Goal: Answer question/provide support

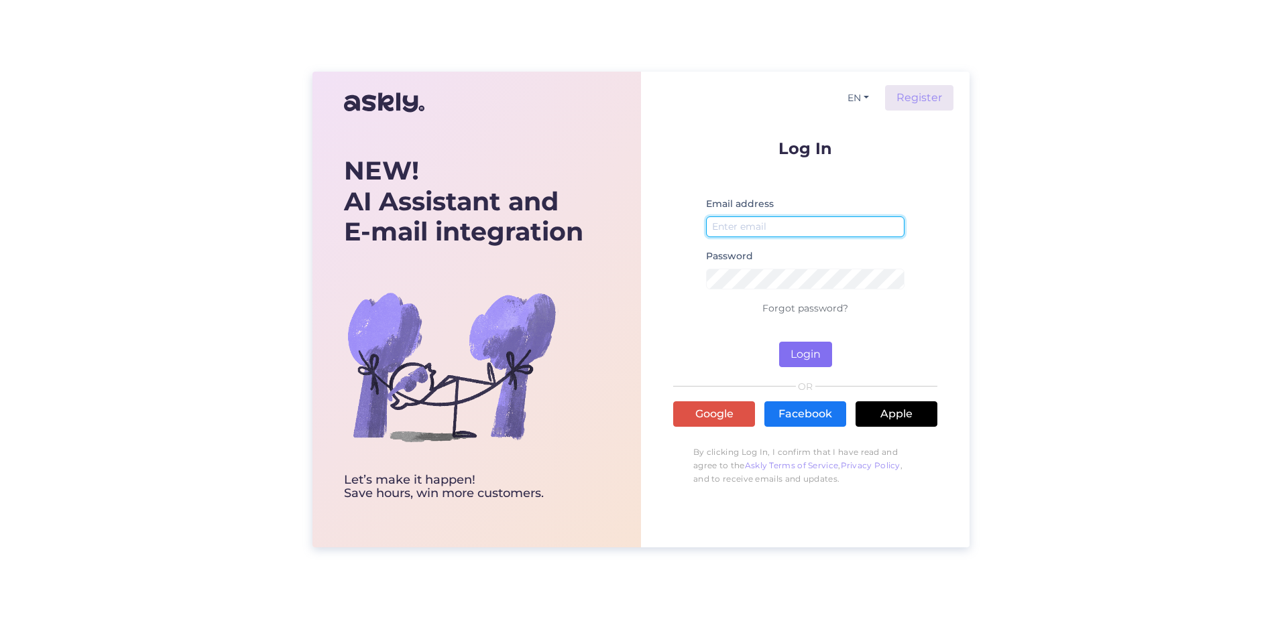
type input "[EMAIL_ADDRESS][DOMAIN_NAME]"
click at [805, 351] on button "Login" at bounding box center [805, 354] width 53 height 25
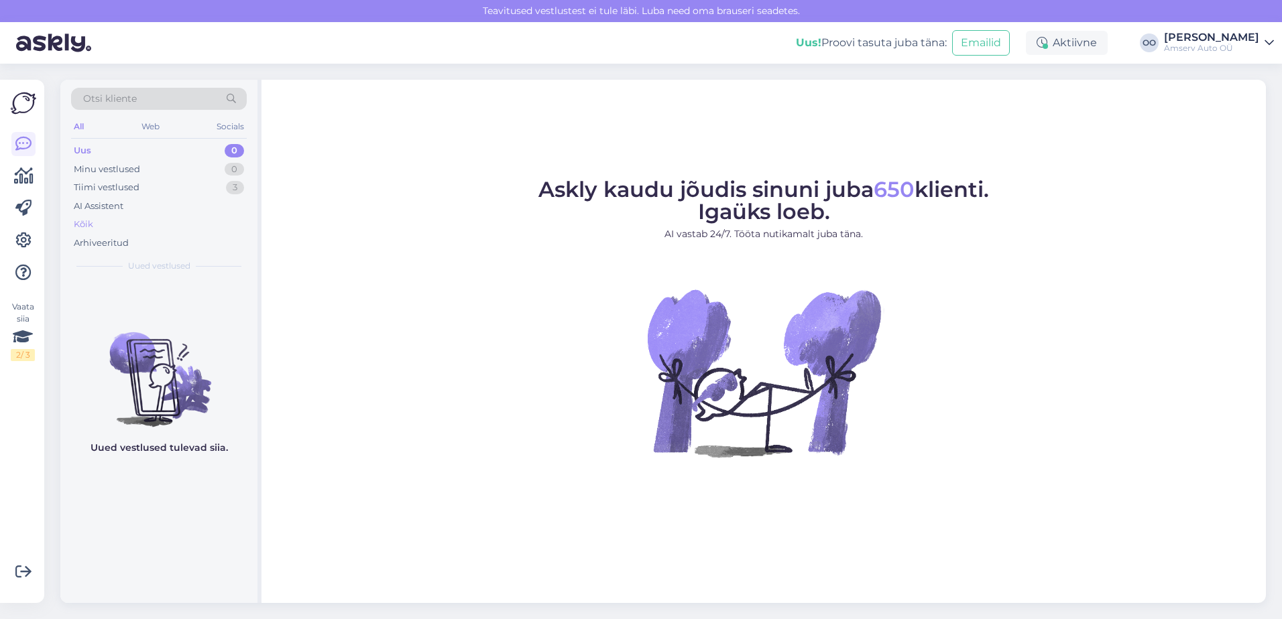
click at [85, 223] on div "Kõik" at bounding box center [83, 224] width 19 height 13
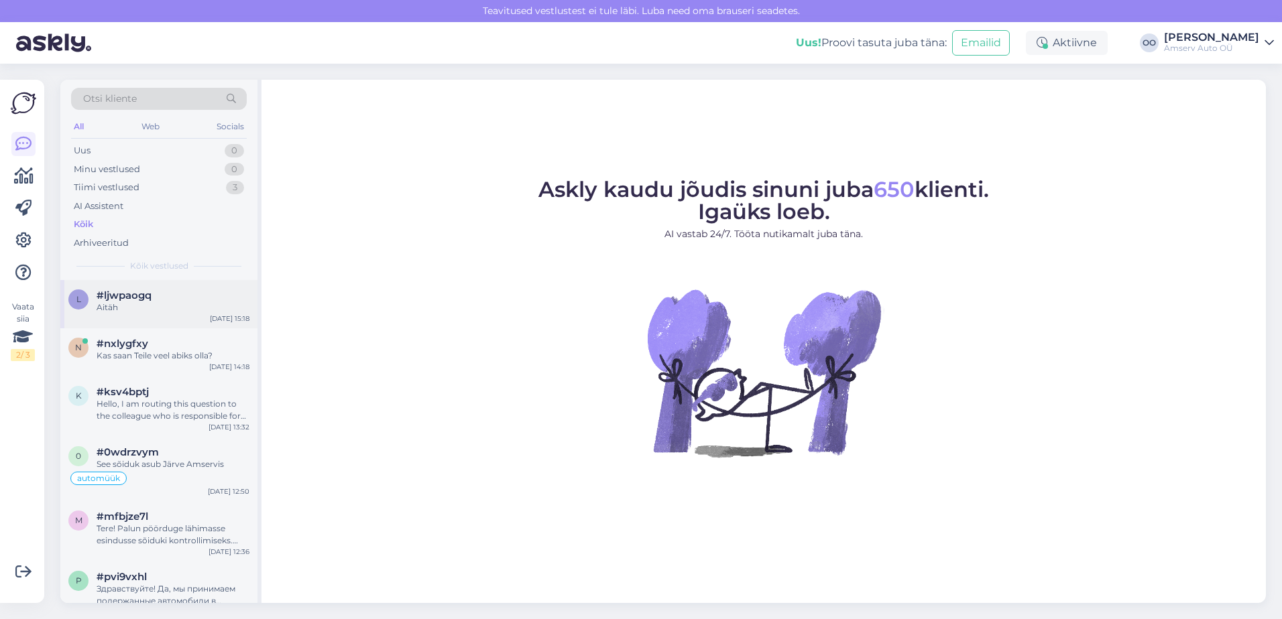
click at [135, 308] on div "Aitäh" at bounding box center [173, 308] width 153 height 12
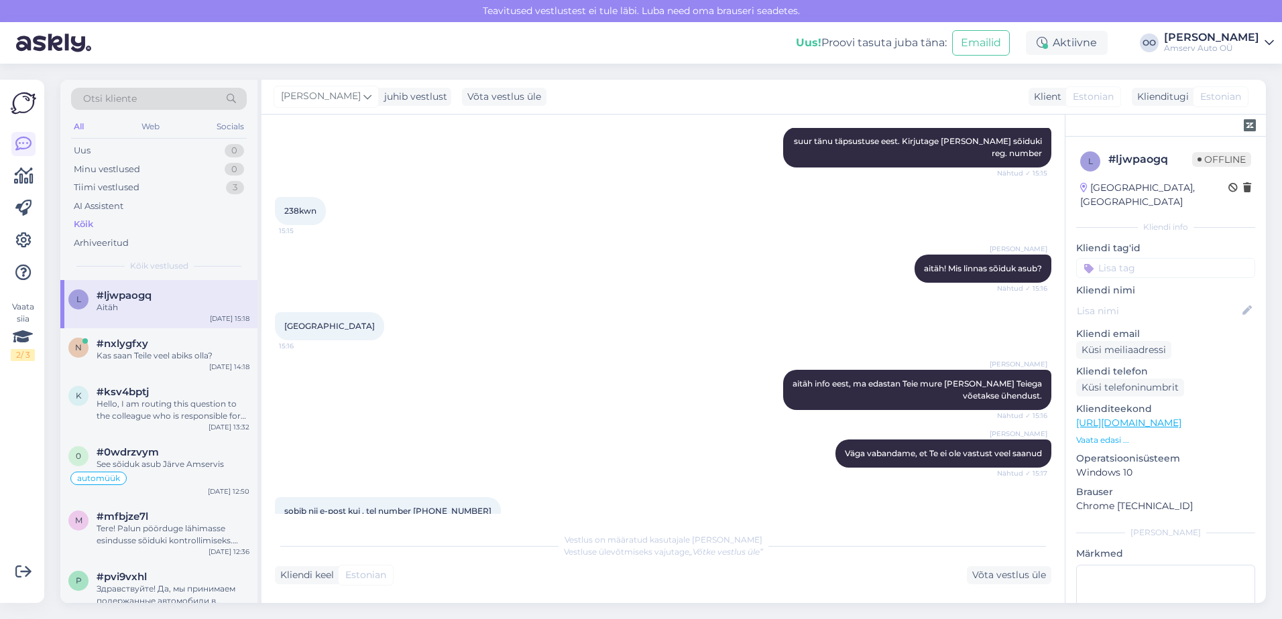
scroll to position [1619, 0]
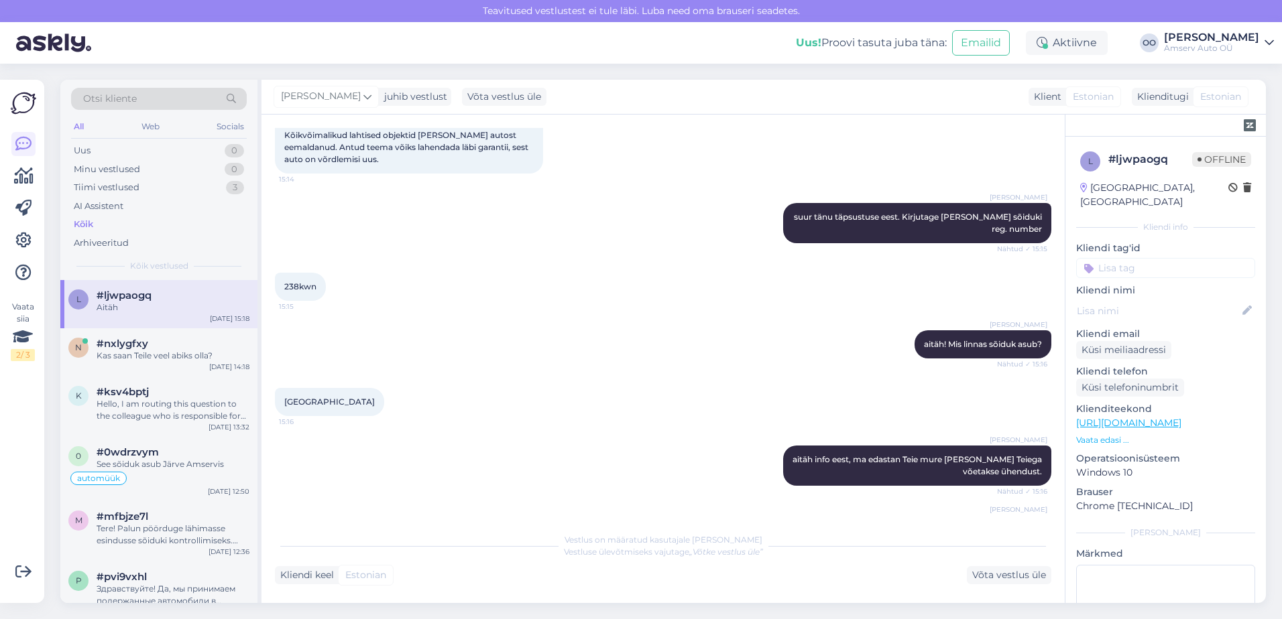
click at [308, 282] on span "238kwn" at bounding box center [300, 287] width 32 height 10
copy div "238kwn 15:15"
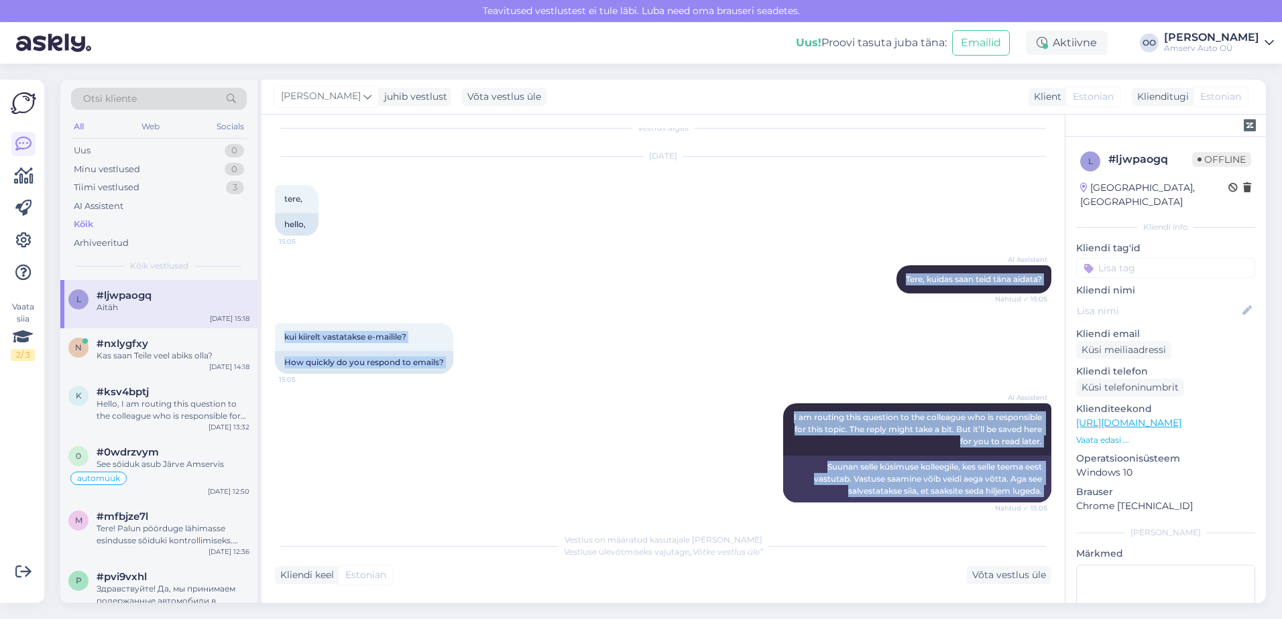
scroll to position [0, 0]
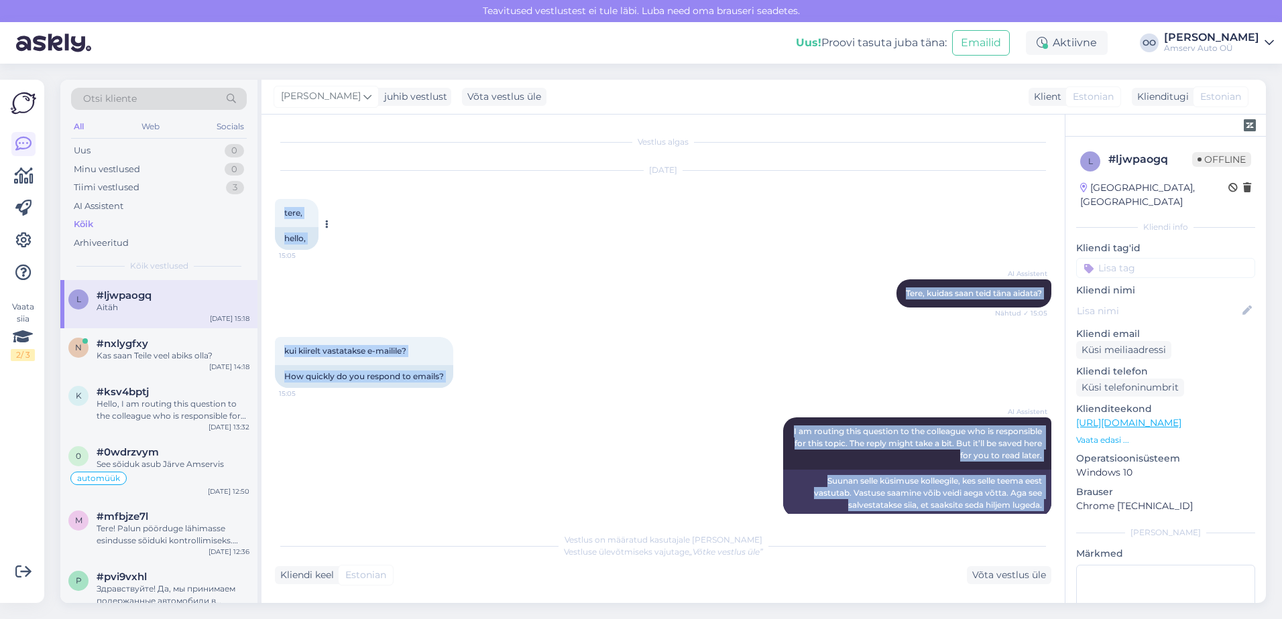
drag, startPoint x: 1042, startPoint y: 504, endPoint x: 284, endPoint y: 209, distance: 813.4
click at [284, 209] on div "Vestlus algas [DATE] tere, 15:05 hello, AI Assistent [PERSON_NAME], kuidas saan…" at bounding box center [669, 321] width 788 height 386
copy div "lore, 01:79 ipsum, DO Sitametco Adip, elitse doei temp inci utlabo? Etdolo ✓ 23…"
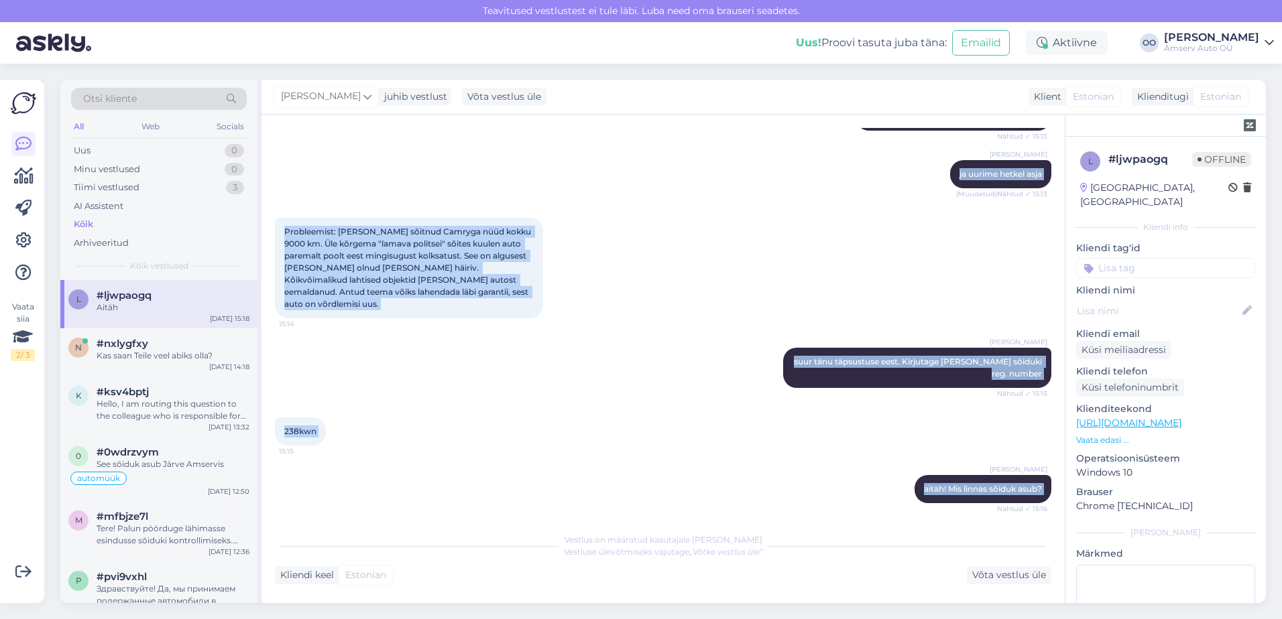
click at [518, 460] on div "[PERSON_NAME] aitäh! Mis linnas sõiduk asub? Nähtud ✓ 15:16" at bounding box center [663, 489] width 776 height 58
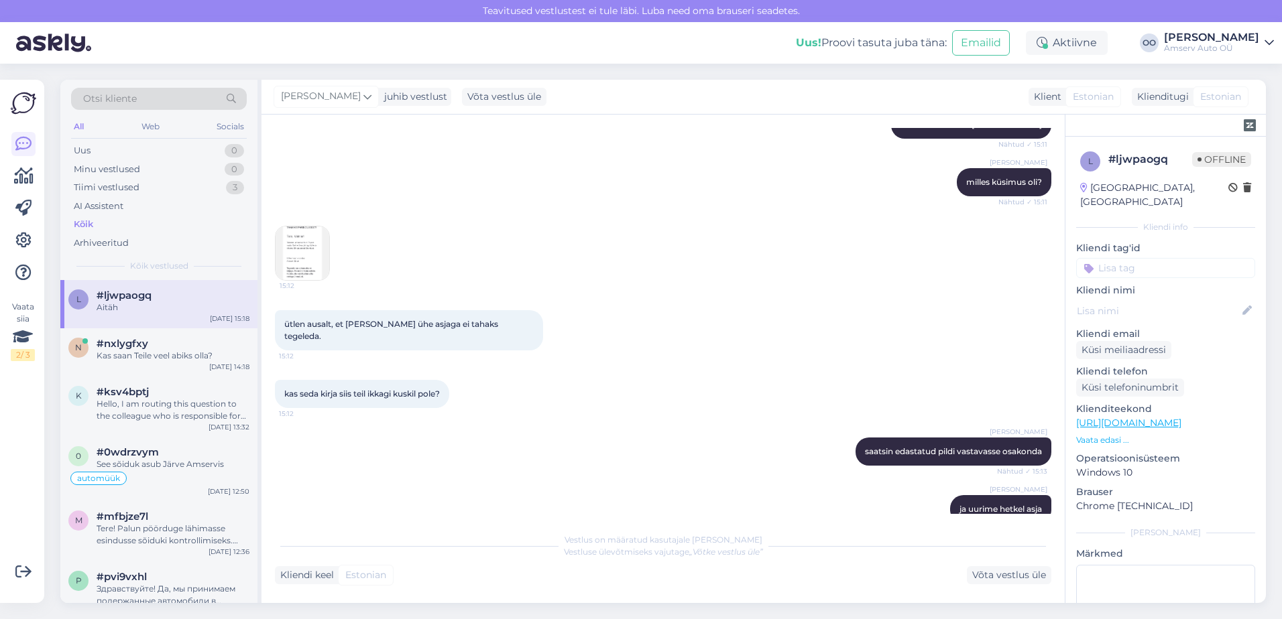
scroll to position [871, 0]
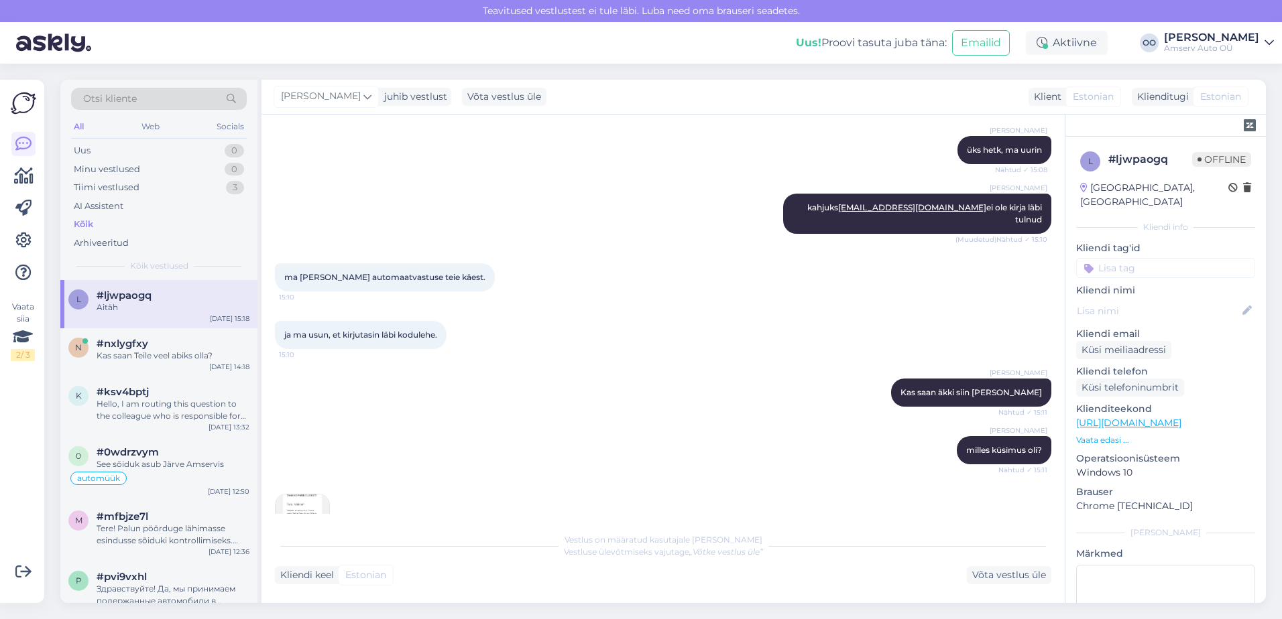
click at [300, 495] on img at bounding box center [302, 522] width 54 height 54
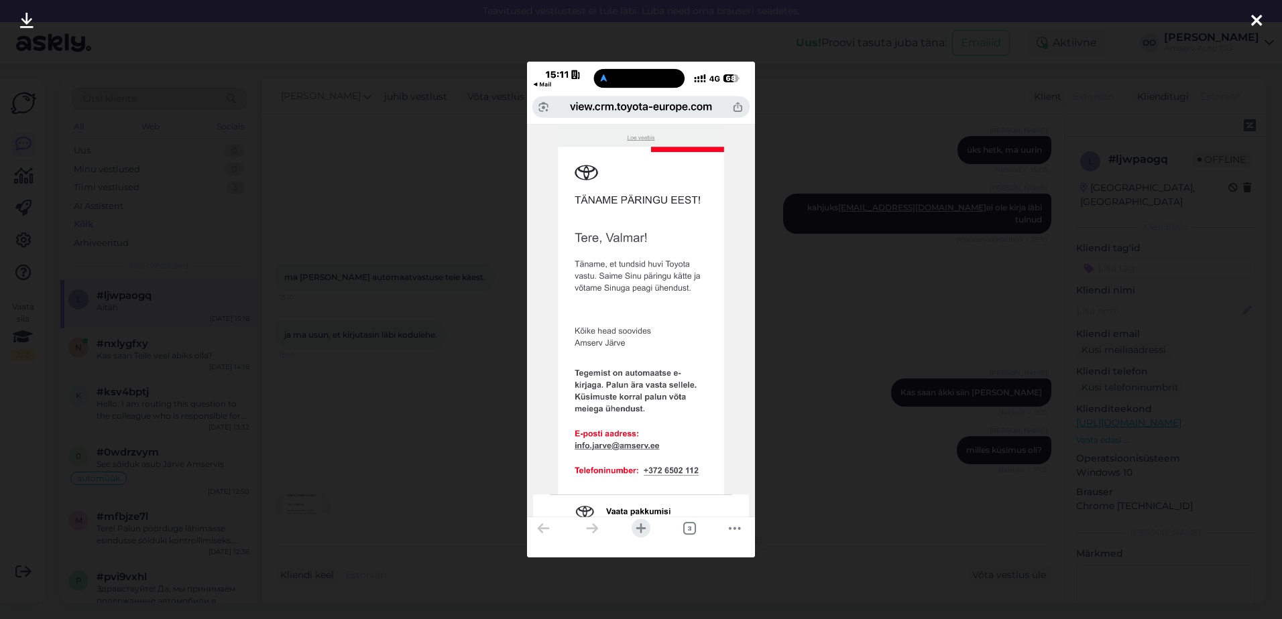
click at [1253, 15] on icon at bounding box center [1256, 21] width 11 height 17
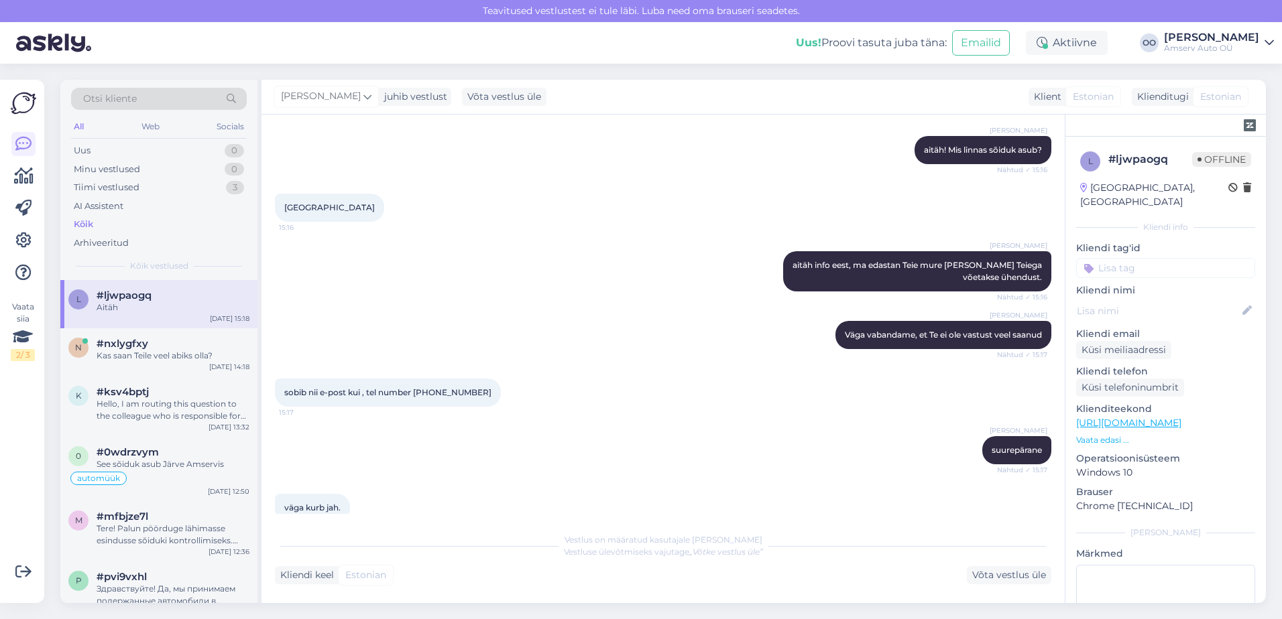
scroll to position [1820, 0]
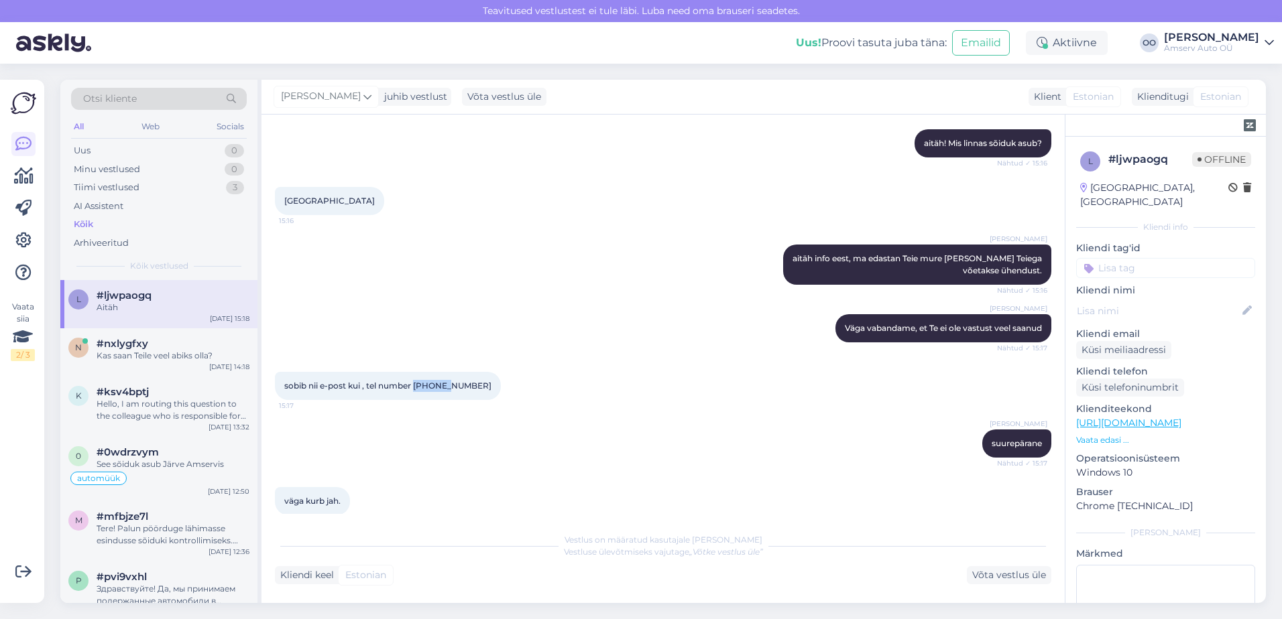
drag, startPoint x: 455, startPoint y: 349, endPoint x: 415, endPoint y: 347, distance: 40.3
click at [415, 372] on div "sobib nii e-post kui , tel number 5296979 15:17" at bounding box center [388, 386] width 226 height 28
copy span "5296979"
click at [160, 349] on div "#nxlygfxy Kas saan Teile veel abiks olla?" at bounding box center [173, 350] width 153 height 24
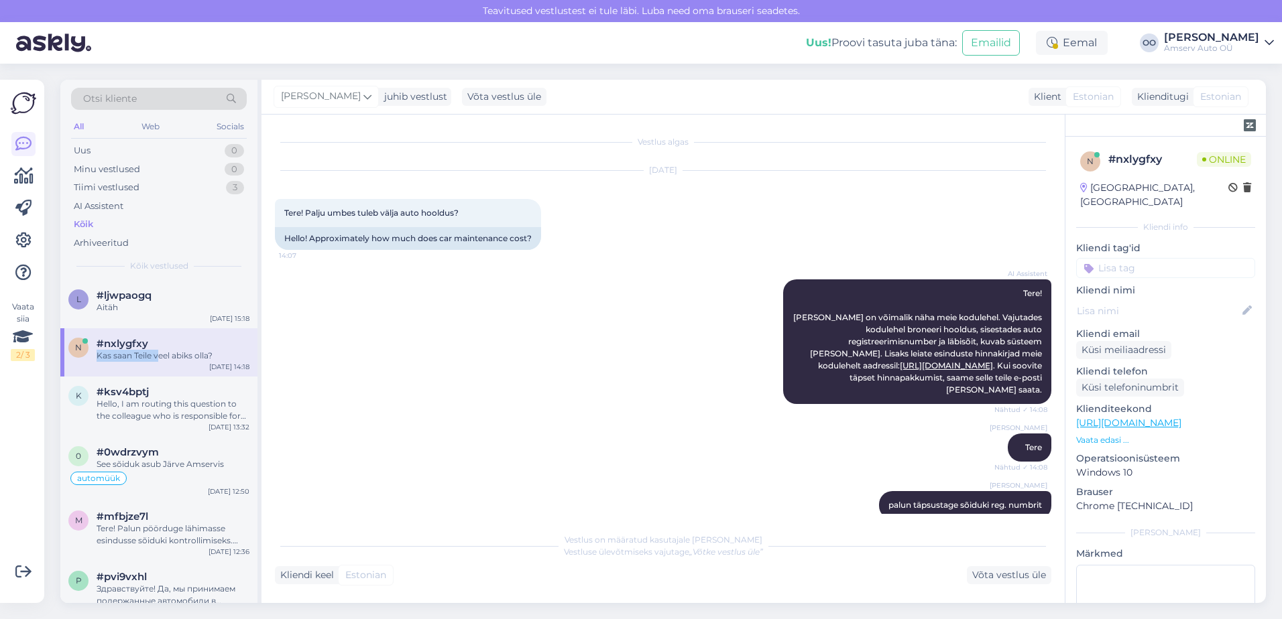
scroll to position [268, 0]
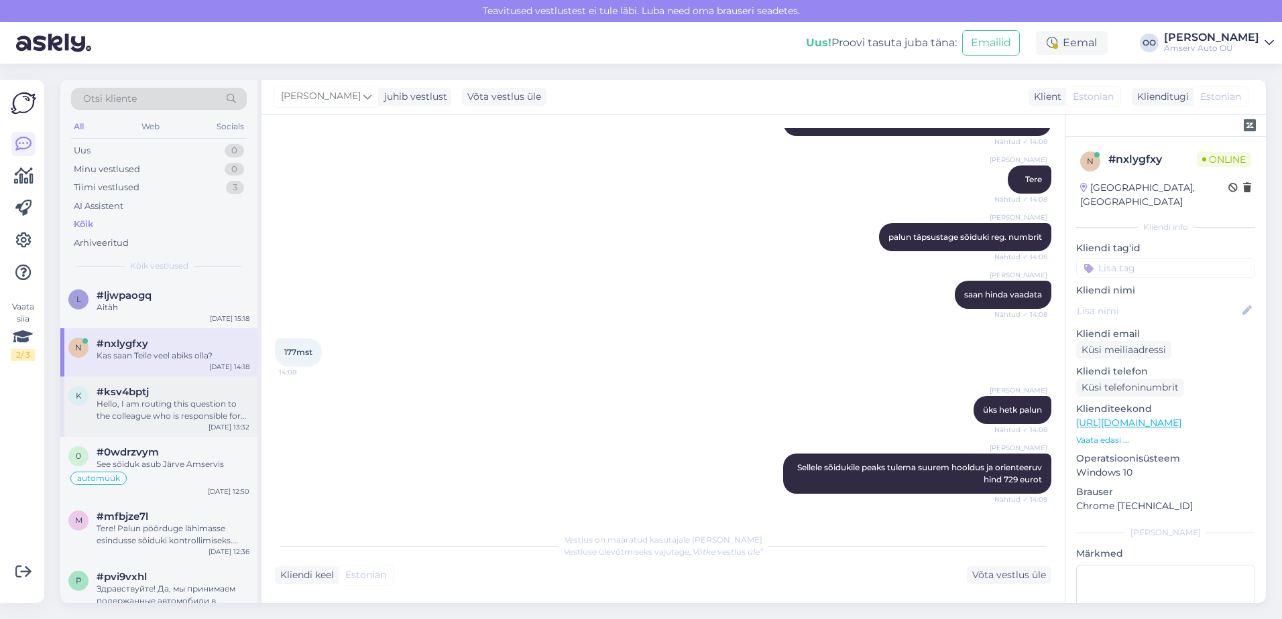
click at [185, 394] on div "#ksv4bptj" at bounding box center [173, 392] width 153 height 12
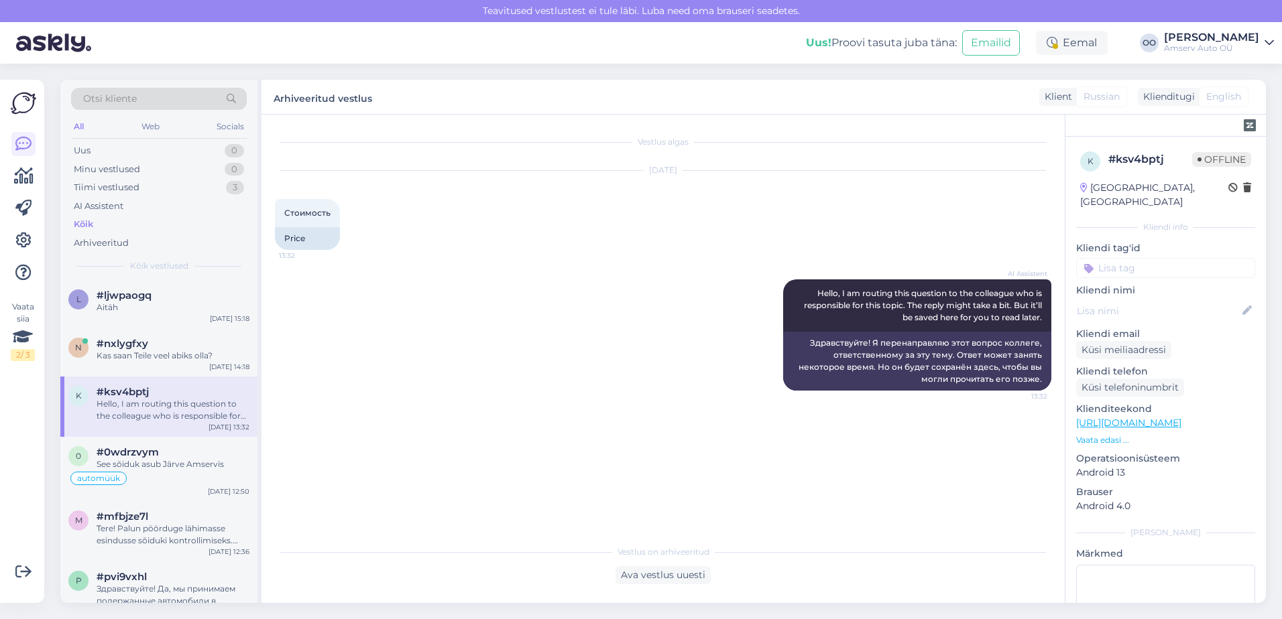
scroll to position [0, 0]
click at [196, 463] on div "See sõiduk asub Järve Amservis" at bounding box center [173, 464] width 153 height 12
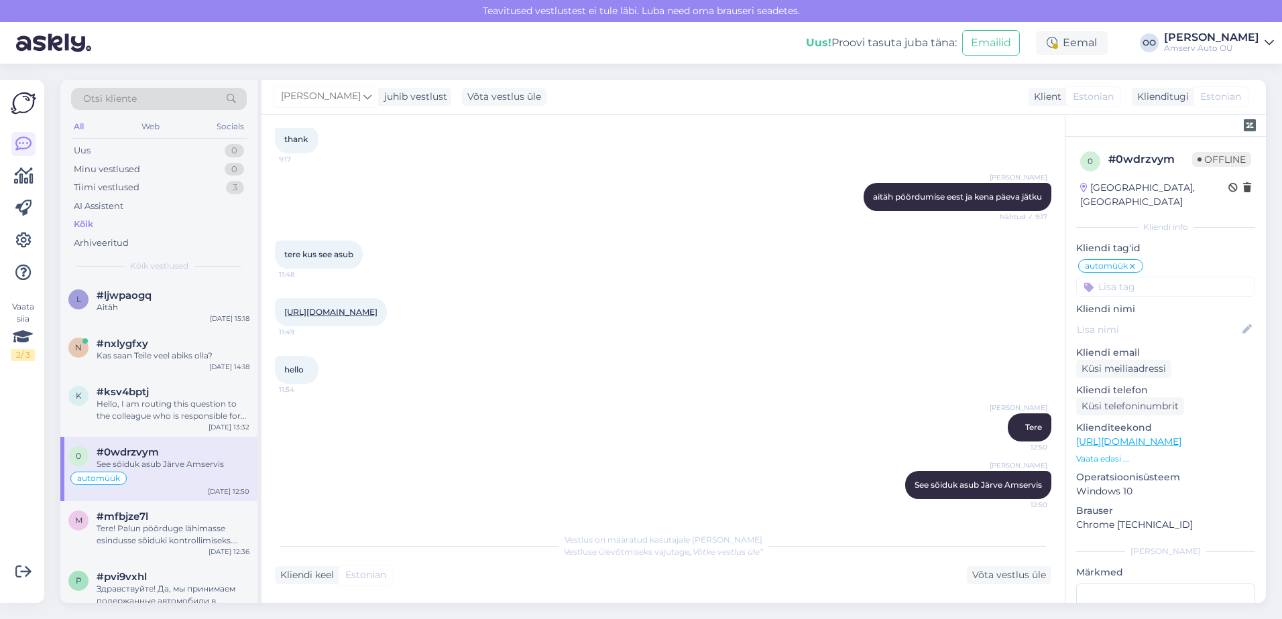
scroll to position [1456, 0]
